Goal: Information Seeking & Learning: Check status

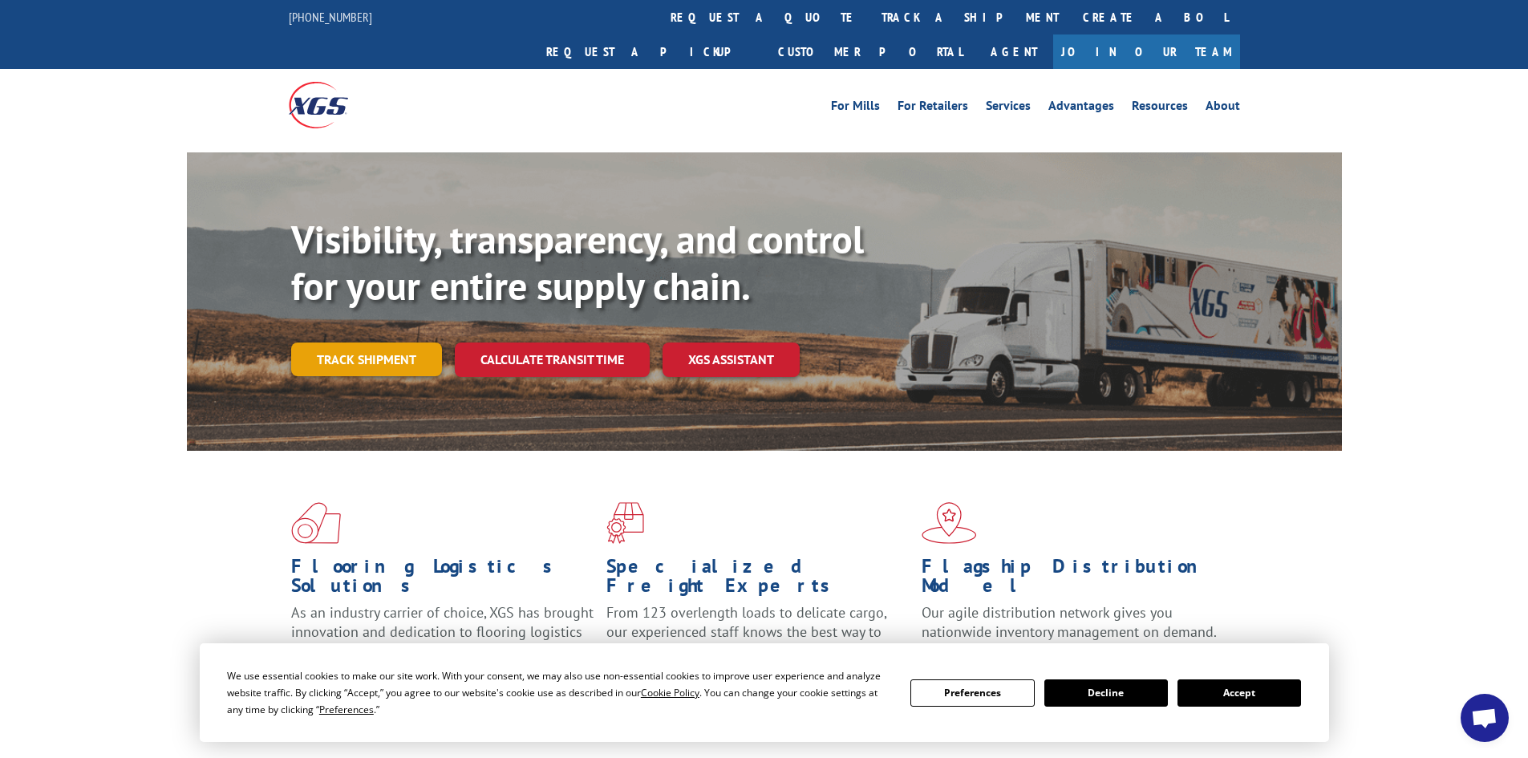
click at [360, 343] on link "Track shipment" at bounding box center [366, 360] width 151 height 34
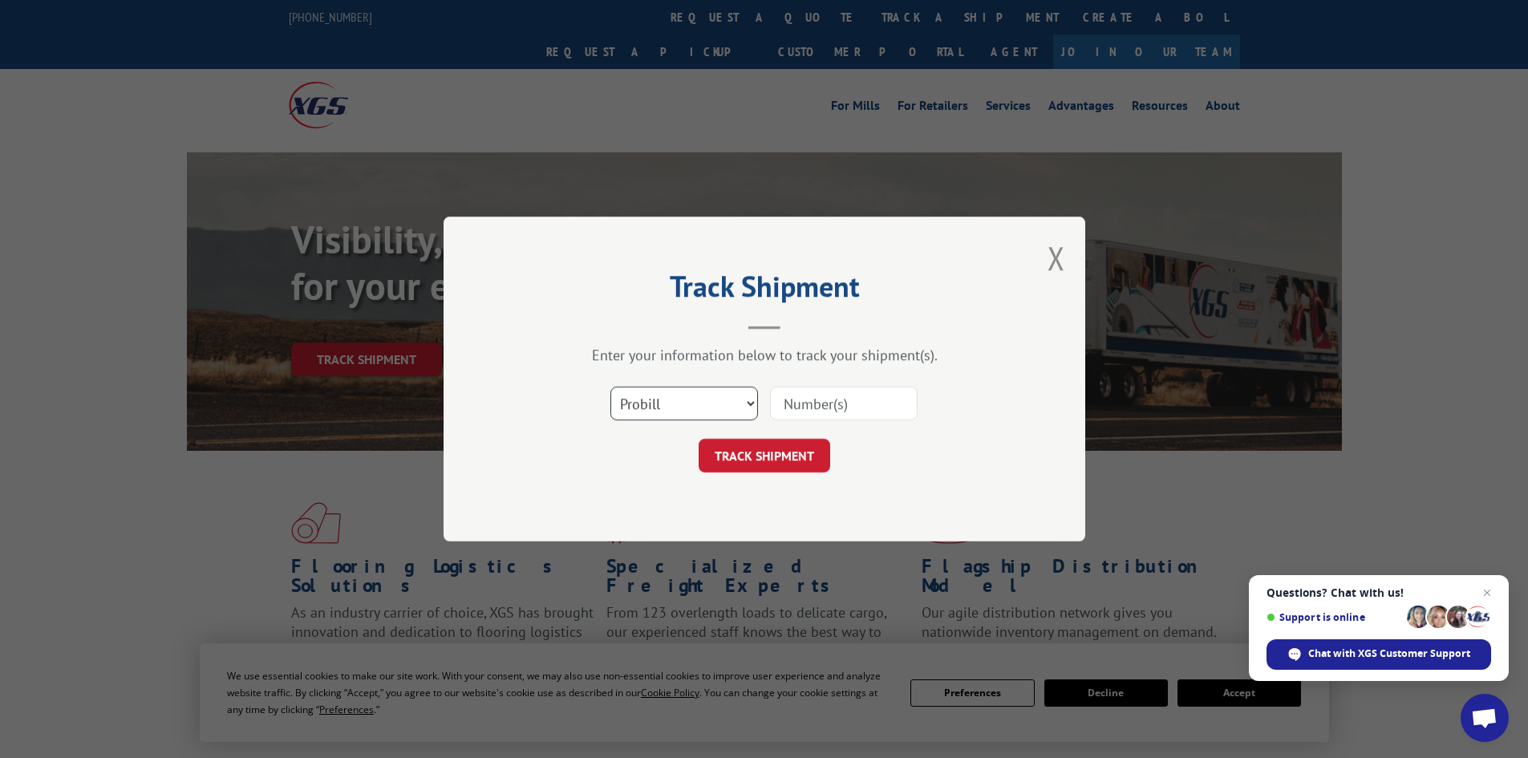
click at [702, 410] on select "Select category... Probill BOL PO" at bounding box center [685, 404] width 148 height 34
select select "bol"
click at [611, 387] on select "Select category... Probill BOL PO" at bounding box center [685, 404] width 148 height 34
click at [809, 400] on input at bounding box center [844, 404] width 148 height 34
paste input "5193915"
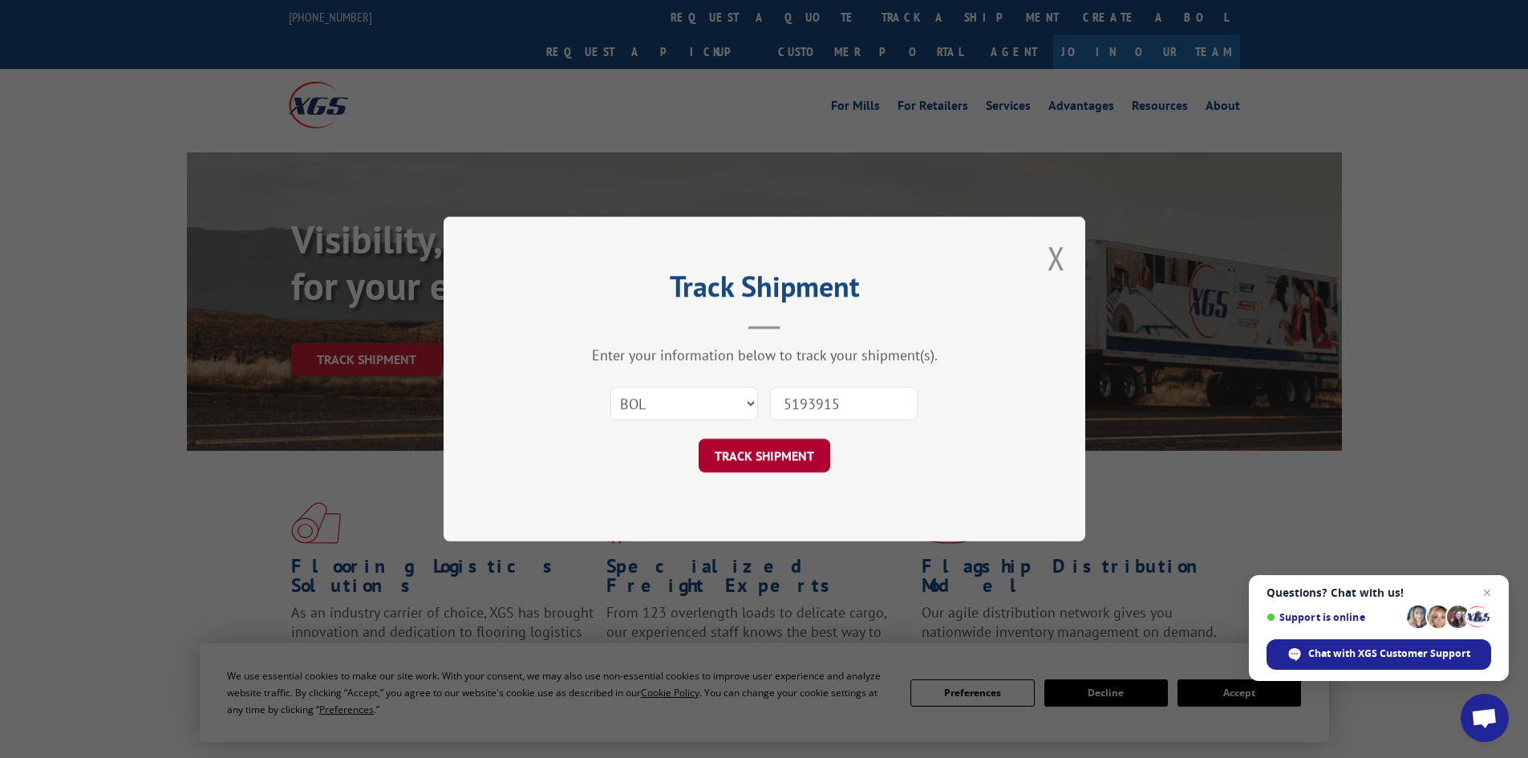
type input "5193915"
click at [799, 450] on button "TRACK SHIPMENT" at bounding box center [765, 456] width 132 height 34
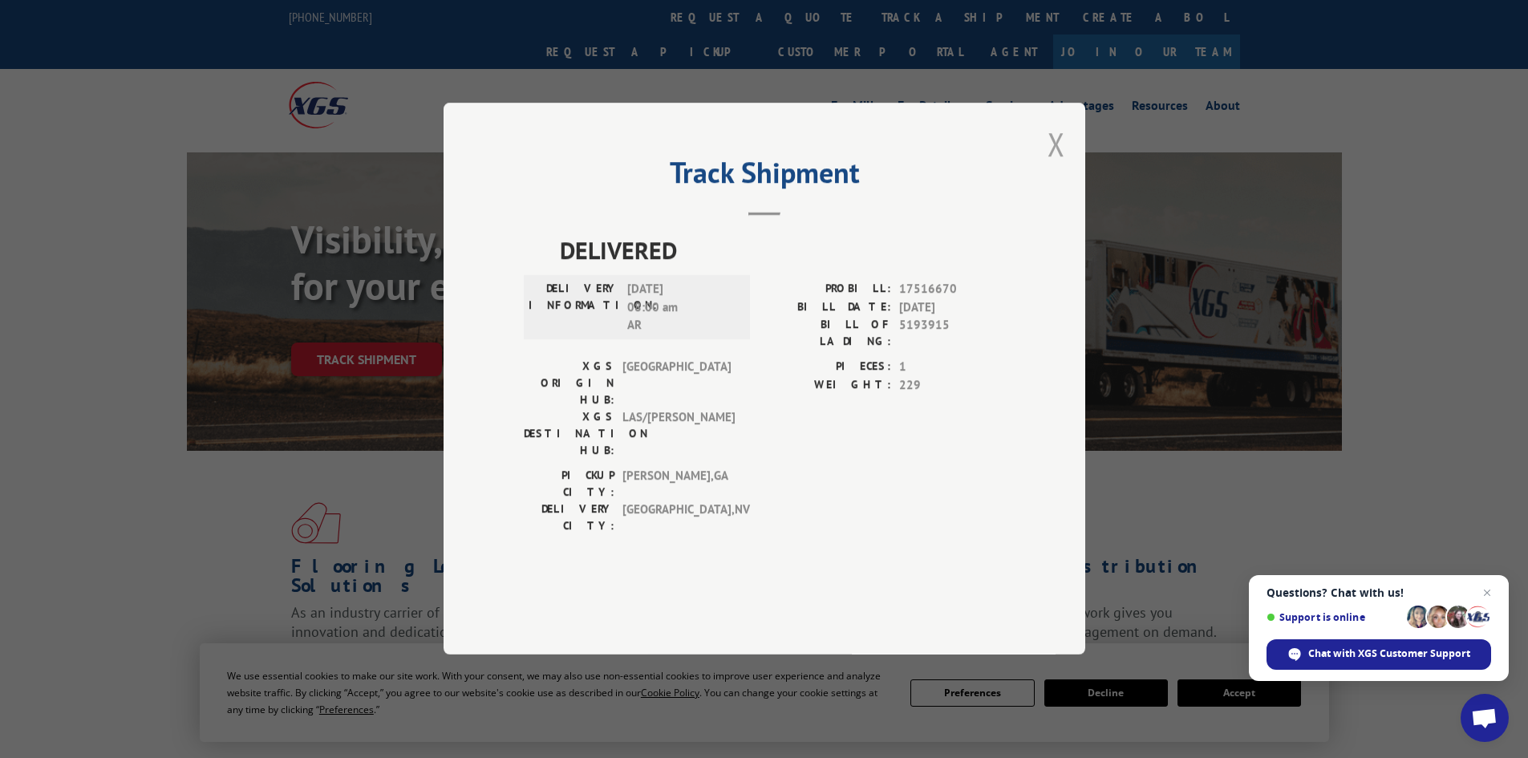
click at [1057, 165] on button "Close modal" at bounding box center [1057, 144] width 18 height 43
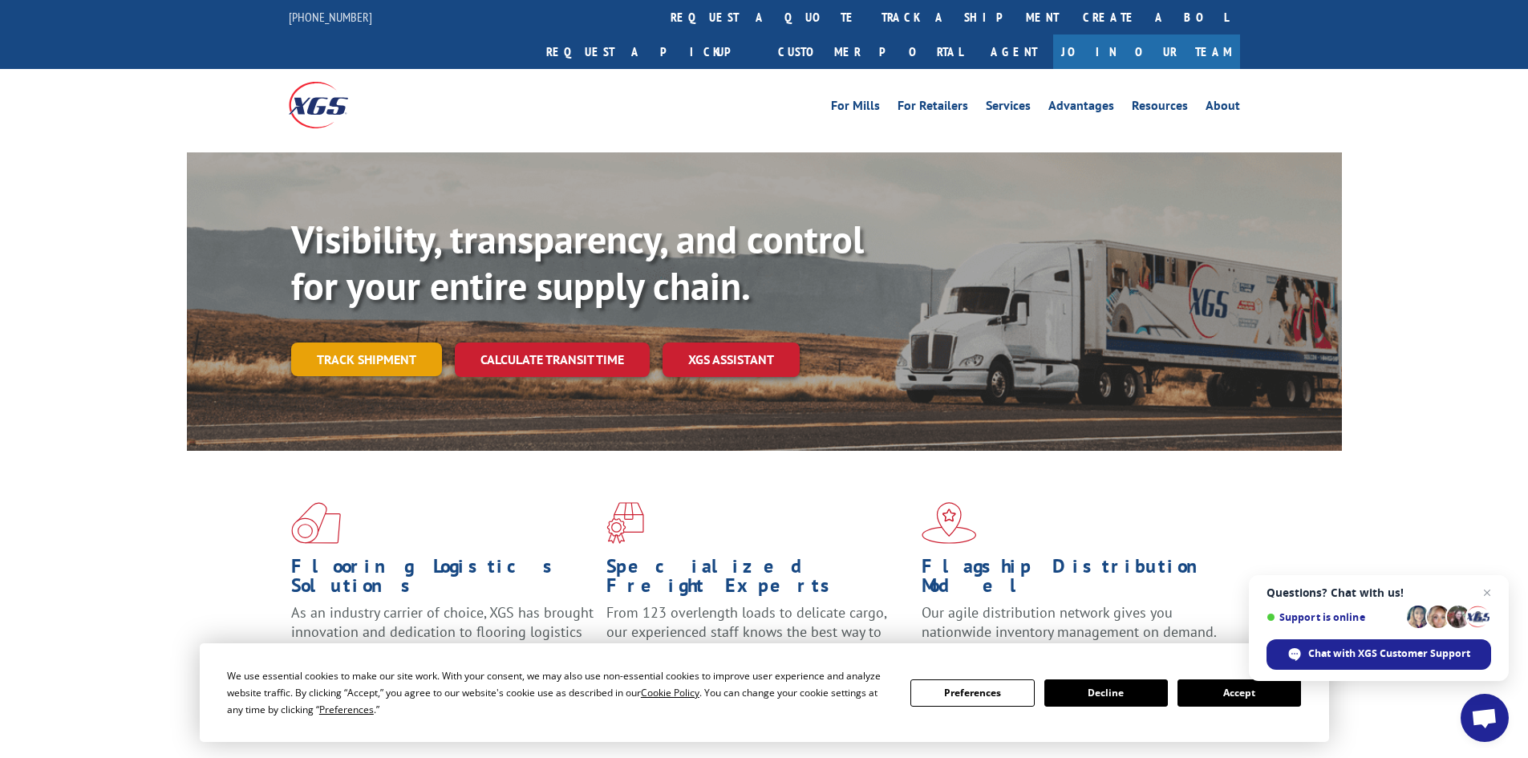
click at [371, 343] on link "Track shipment" at bounding box center [366, 360] width 151 height 34
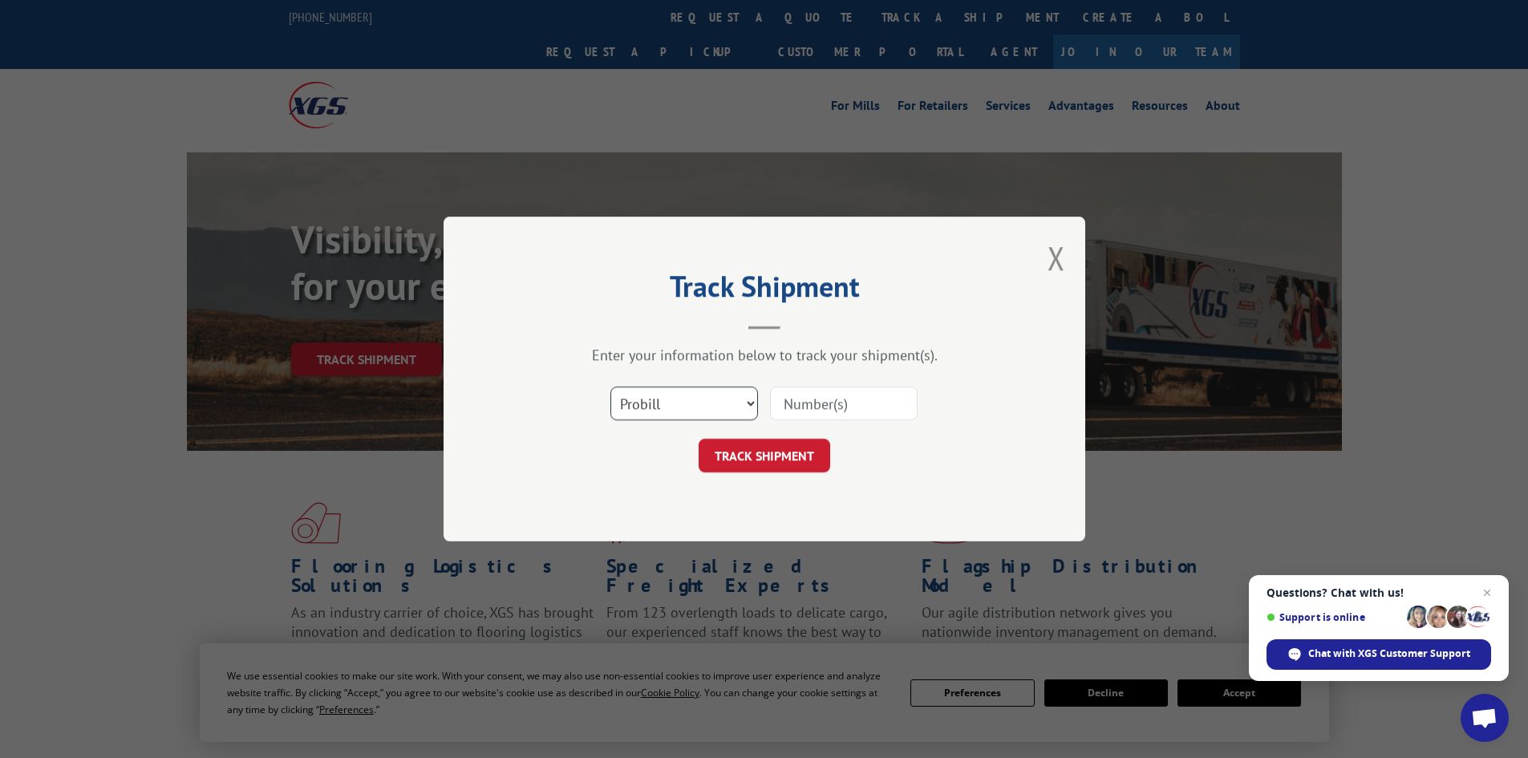
click at [676, 407] on select "Select category... Probill BOL PO" at bounding box center [685, 404] width 148 height 34
select select "bol"
click at [611, 387] on select "Select category... Probill BOL PO" at bounding box center [685, 404] width 148 height 34
click at [795, 402] on input at bounding box center [844, 404] width 148 height 34
paste input "6017457"
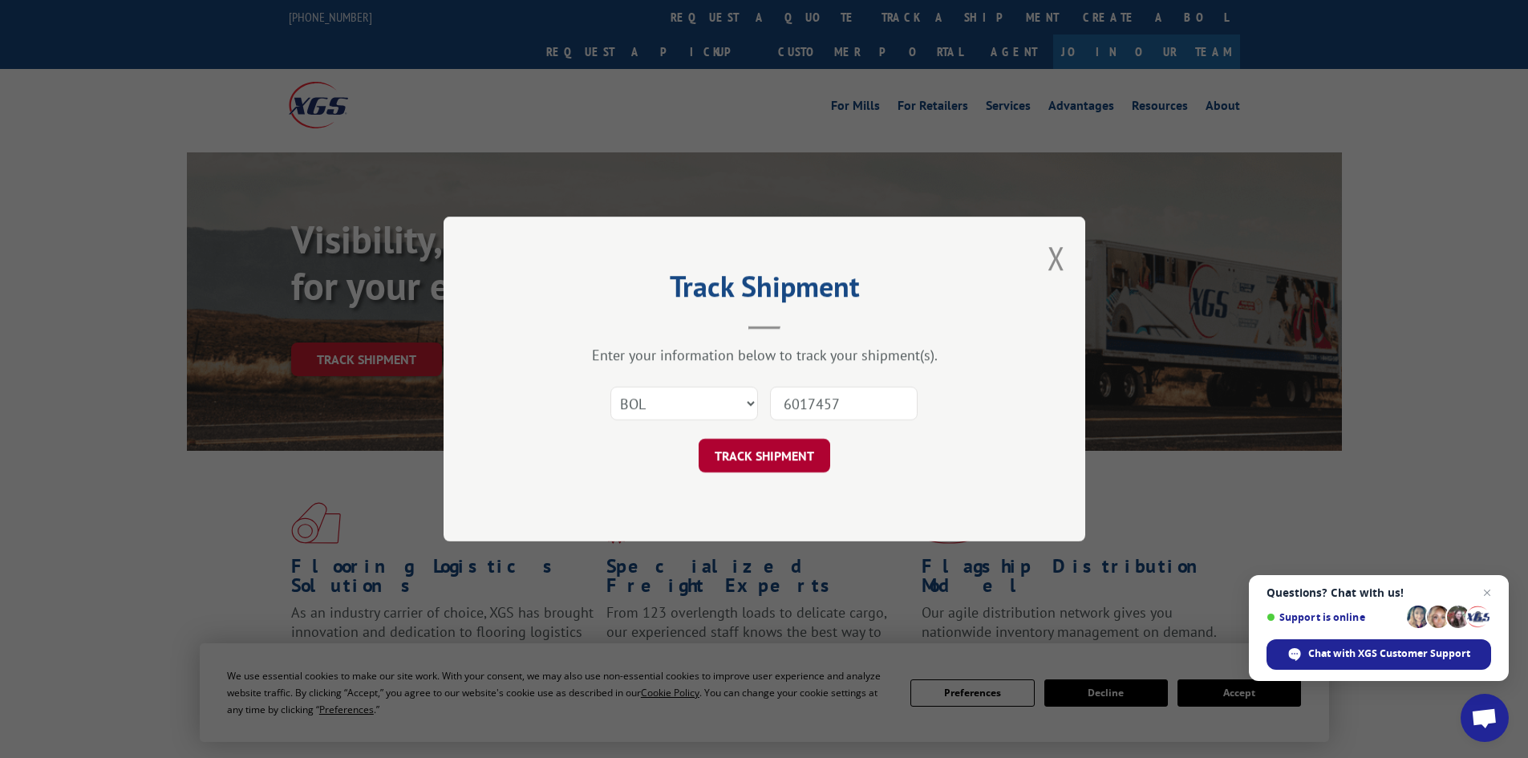
type input "6017457"
click at [761, 455] on button "TRACK SHIPMENT" at bounding box center [765, 456] width 132 height 34
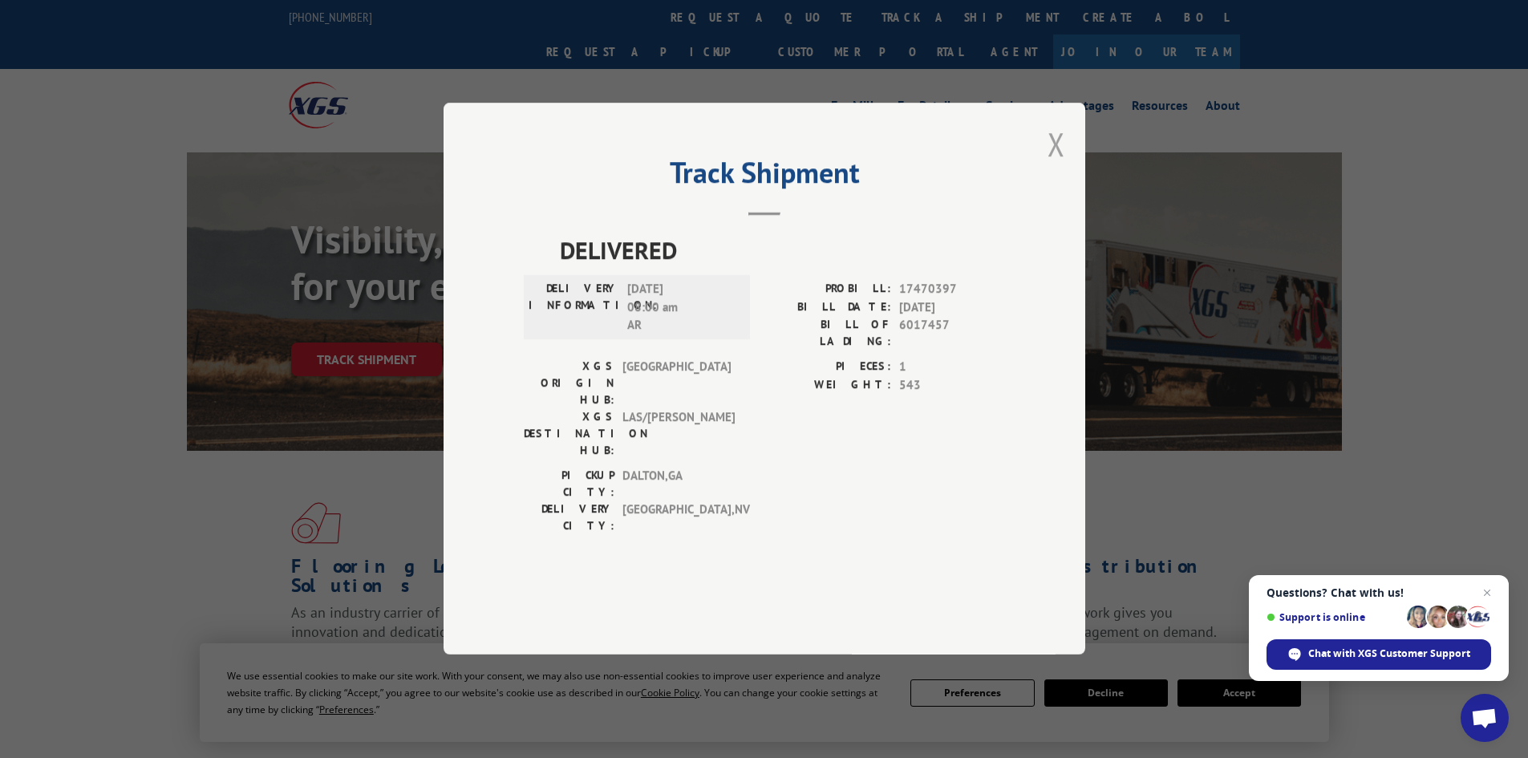
click at [1054, 165] on button "Close modal" at bounding box center [1057, 144] width 18 height 43
